Goal: Communication & Community: Answer question/provide support

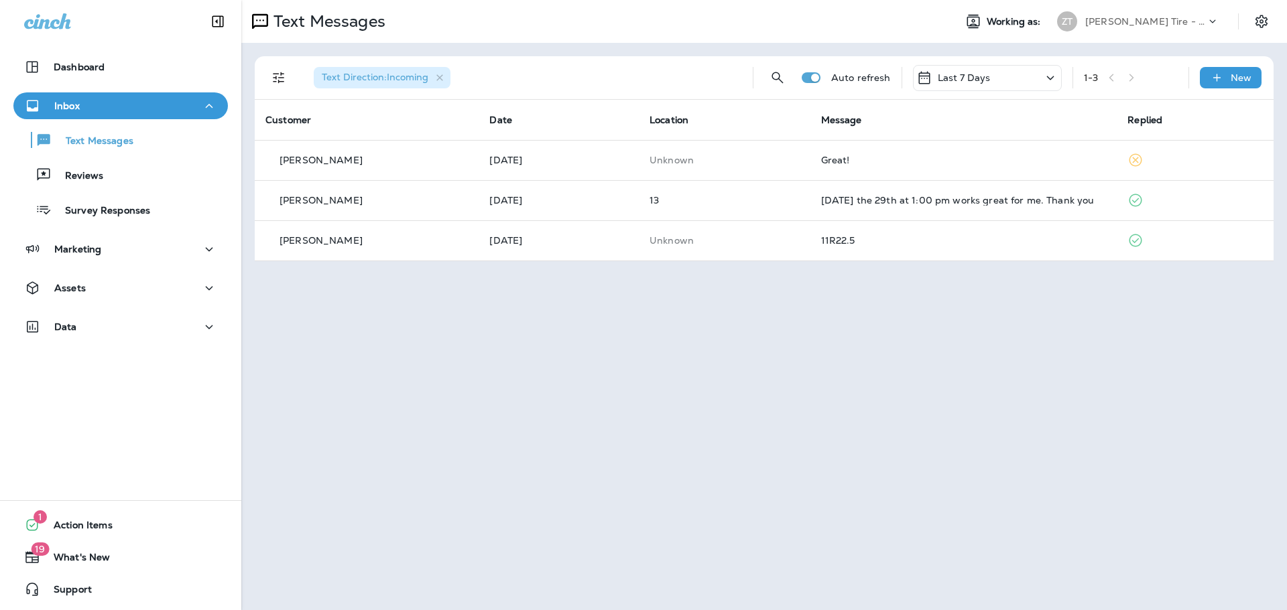
click at [1112, 23] on p "[PERSON_NAME] Tire - Hills & [PERSON_NAME]" at bounding box center [1145, 21] width 121 height 11
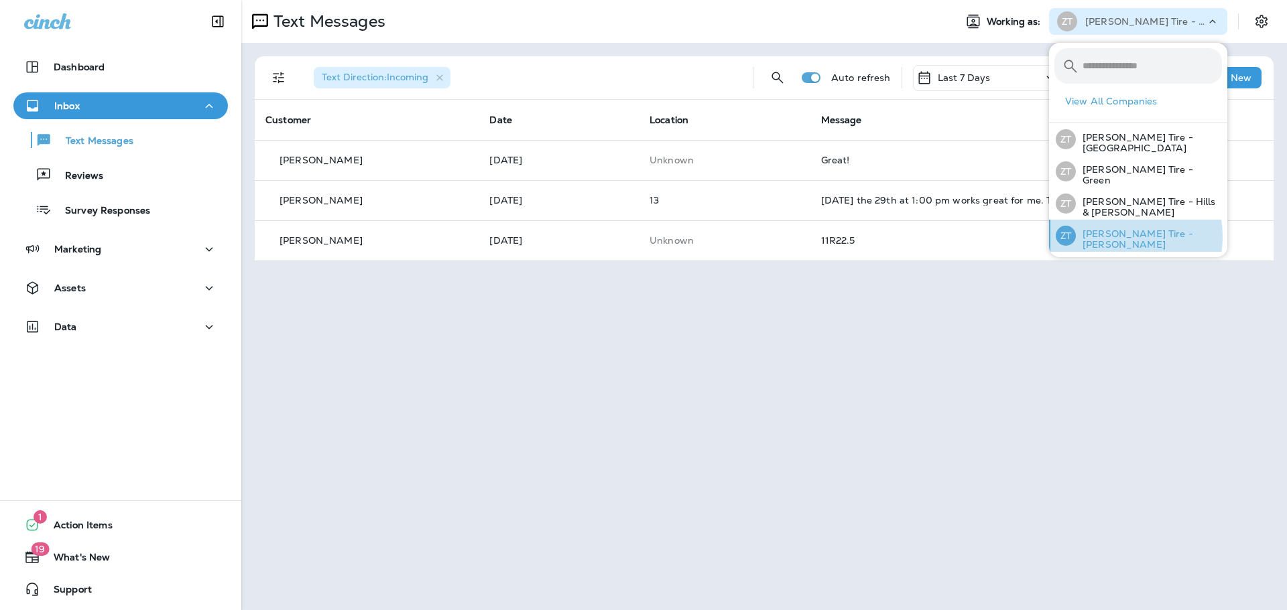
click at [1112, 234] on p "[PERSON_NAME] Tire - [PERSON_NAME]" at bounding box center [1149, 239] width 146 height 21
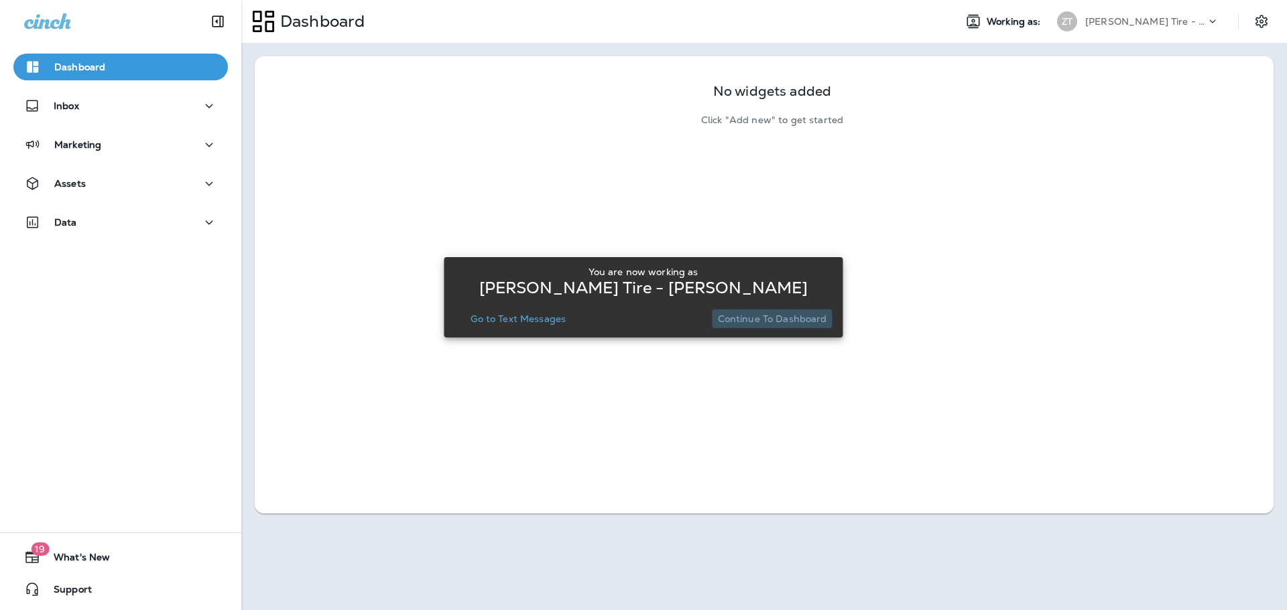
click at [786, 322] on p "Continue to Dashboard" at bounding box center [772, 319] width 109 height 11
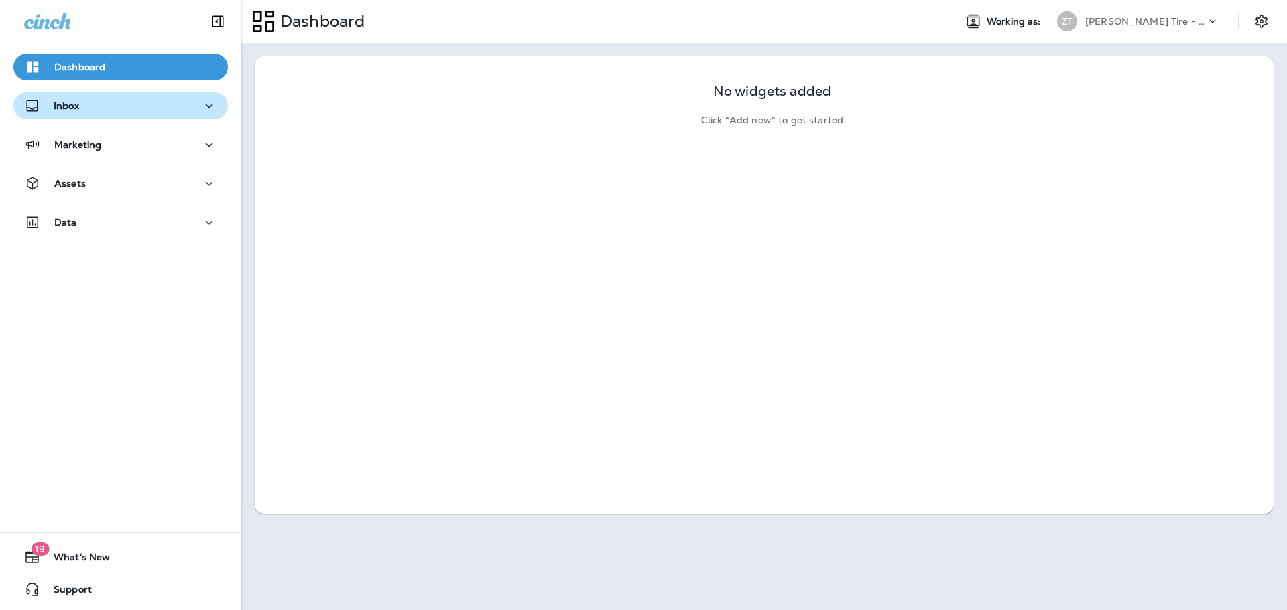
click at [125, 114] on div "Inbox" at bounding box center [120, 106] width 193 height 17
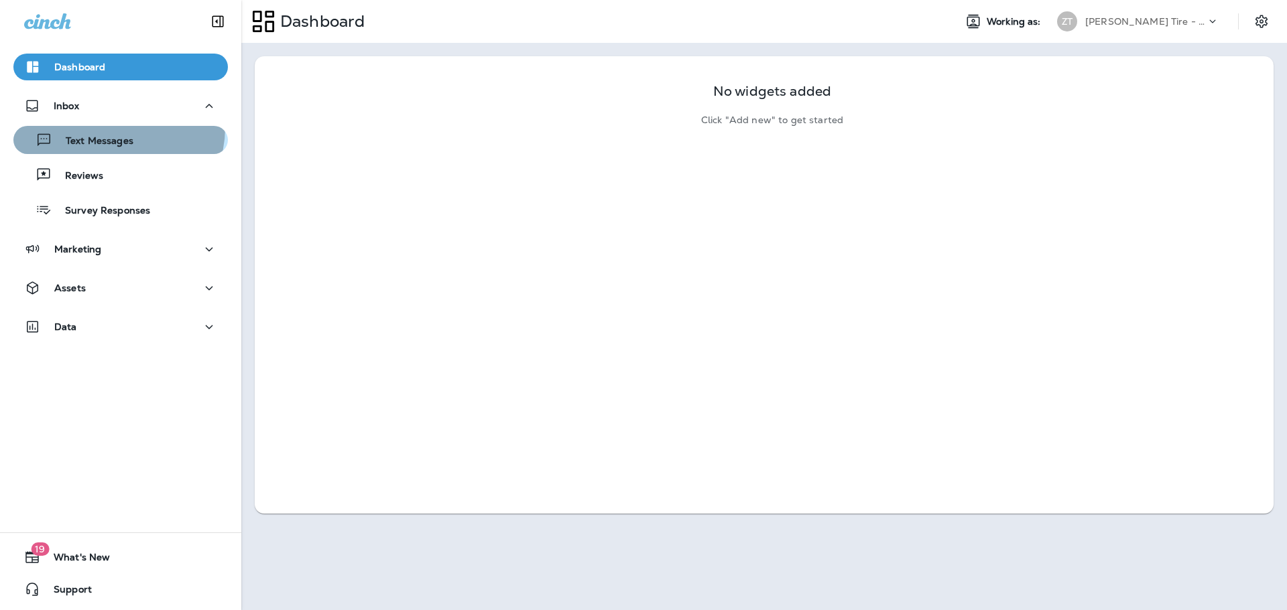
click at [111, 127] on button "Text Messages" at bounding box center [120, 140] width 214 height 28
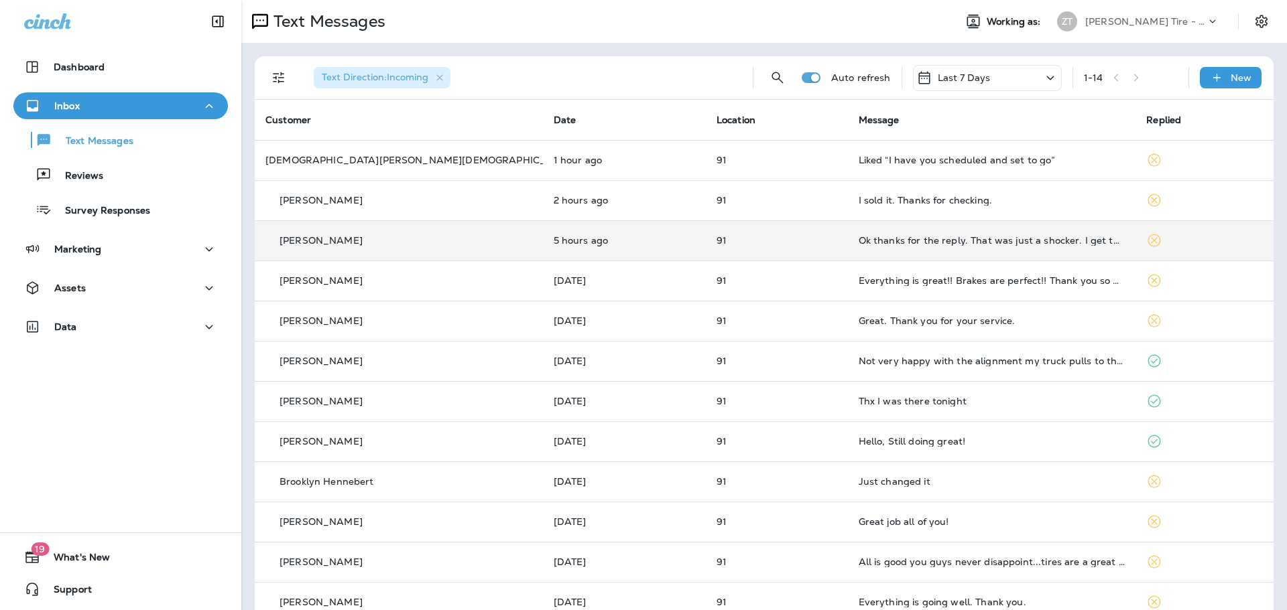
click at [891, 246] on td "Ok thanks for the reply. That was just a shocker. I get that same price for an …" at bounding box center [992, 240] width 288 height 40
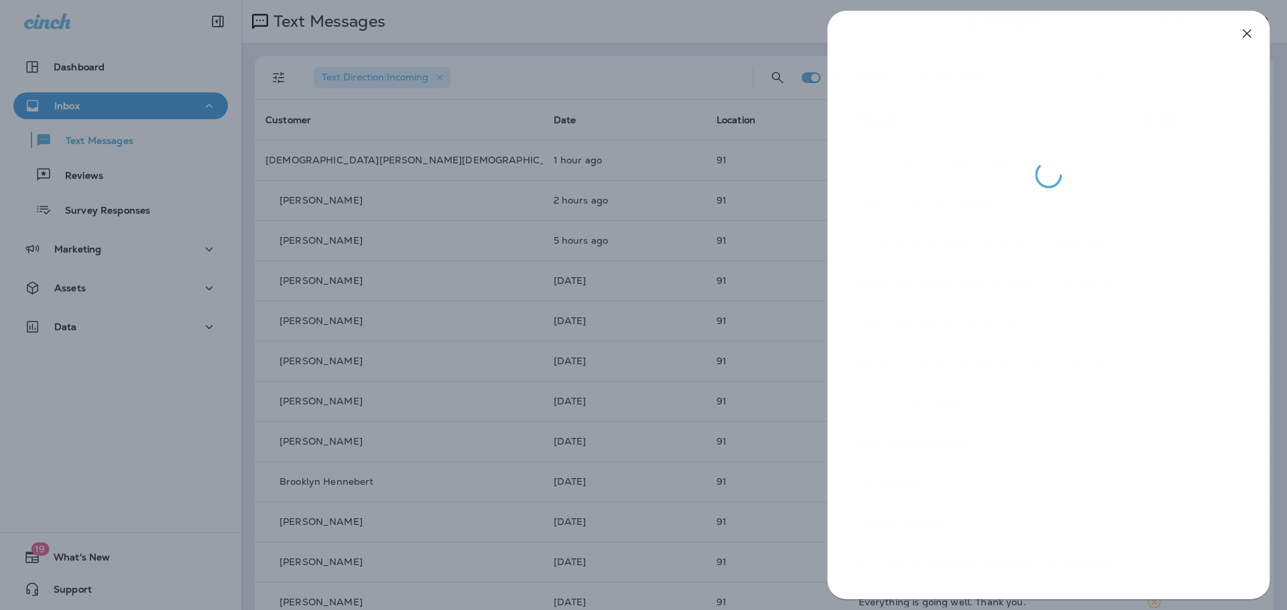
click at [763, 226] on div at bounding box center [643, 305] width 1287 height 610
